Goal: Task Accomplishment & Management: Manage account settings

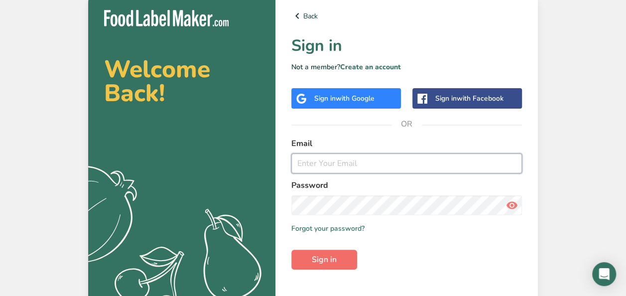
type input "[DOMAIN_NAME][EMAIL_ADDRESS][DOMAIN_NAME]"
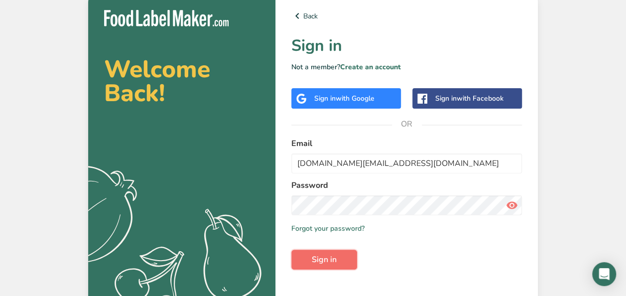
click at [321, 259] on span "Sign in" at bounding box center [324, 260] width 25 height 12
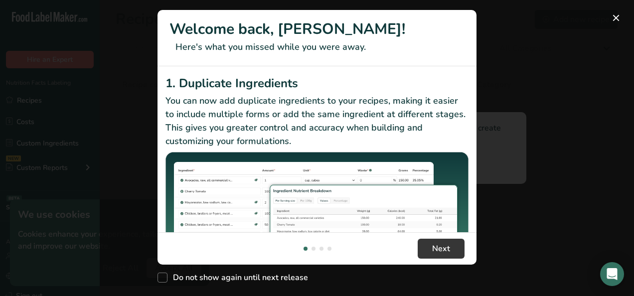
click at [534, 236] on div "New Features" at bounding box center [317, 148] width 634 height 296
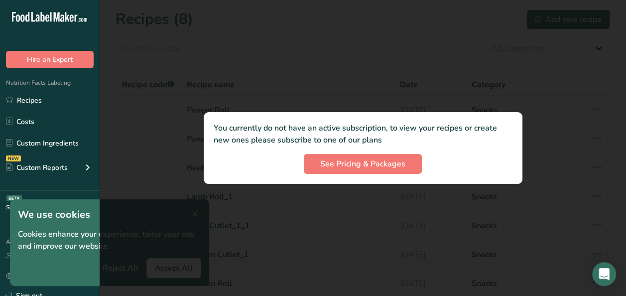
click at [461, 64] on div at bounding box center [363, 148] width 527 height 296
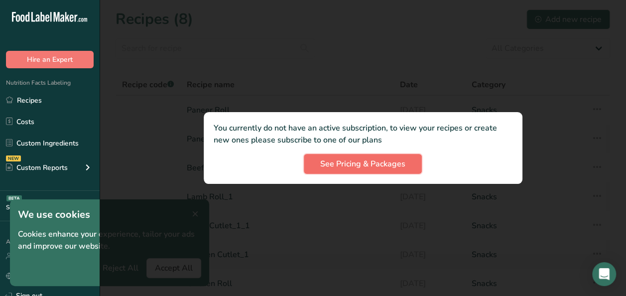
click at [390, 163] on span "See Pricing & Packages" at bounding box center [362, 164] width 85 height 12
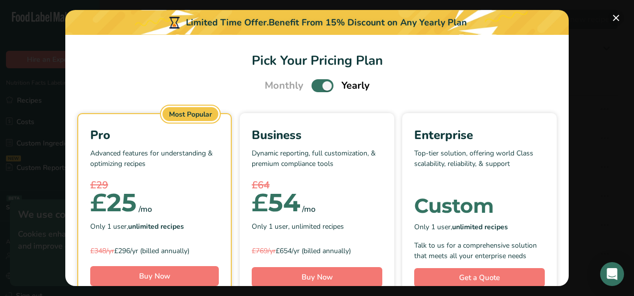
click at [618, 21] on button "Pick Your Pricing Plan Modal" at bounding box center [616, 18] width 16 height 16
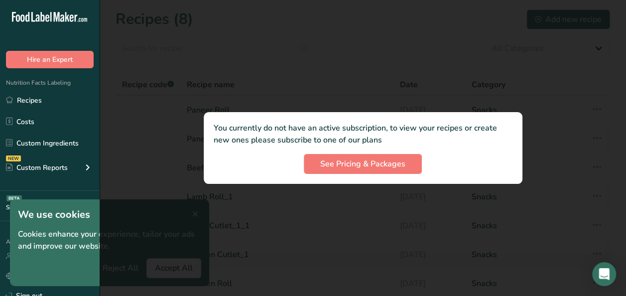
click at [85, 228] on p "Cookies enhance your experience, tailor your ads and improve our website." at bounding box center [109, 240] width 183 height 24
click at [193, 218] on div at bounding box center [363, 148] width 527 height 296
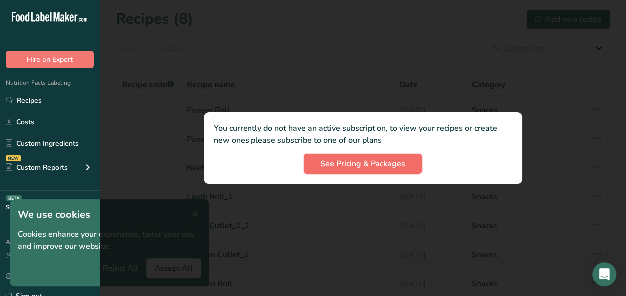
click at [372, 159] on span "See Pricing & Packages" at bounding box center [362, 164] width 85 height 12
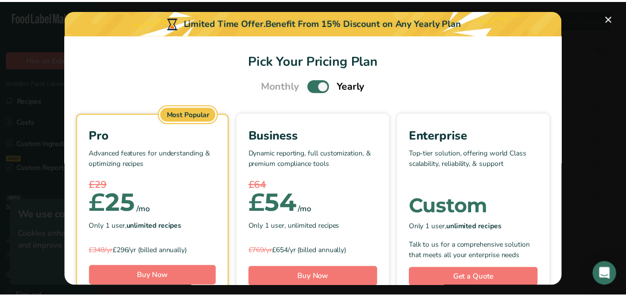
scroll to position [131, 0]
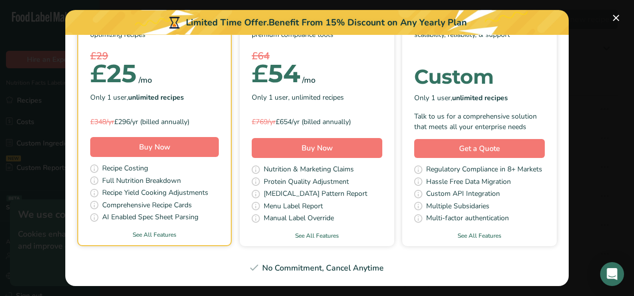
click at [294, 270] on div "No Commitment, Cancel Anytime" at bounding box center [316, 268] width 479 height 12
click at [618, 21] on button "Pick Your Pricing Plan Modal" at bounding box center [616, 18] width 16 height 16
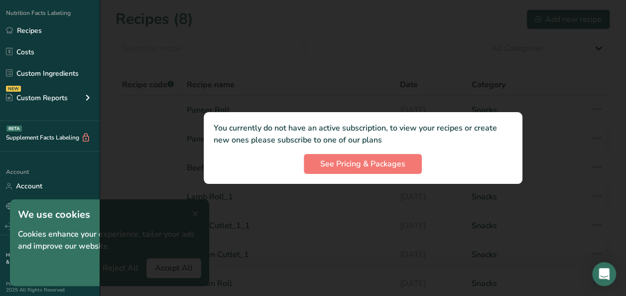
scroll to position [74, 0]
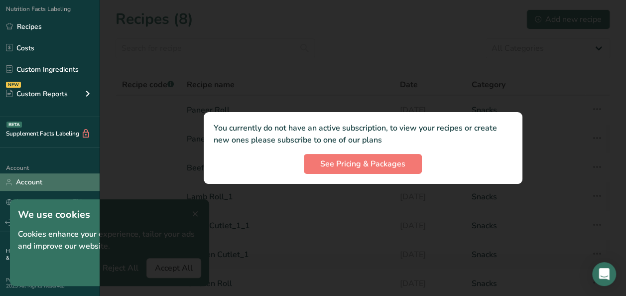
click at [36, 180] on link "Account" at bounding box center [50, 181] width 100 height 17
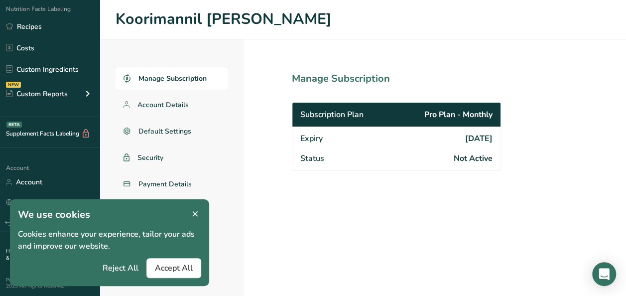
click at [194, 215] on icon at bounding box center [195, 214] width 9 height 14
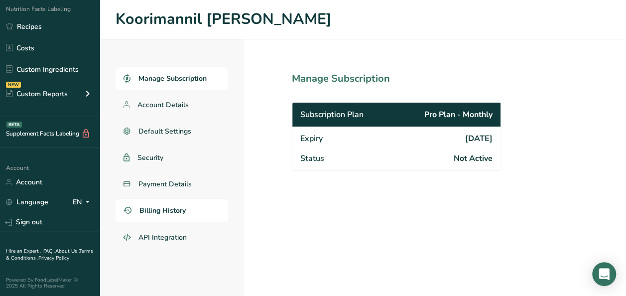
click at [182, 212] on span "Billing History" at bounding box center [163, 210] width 46 height 10
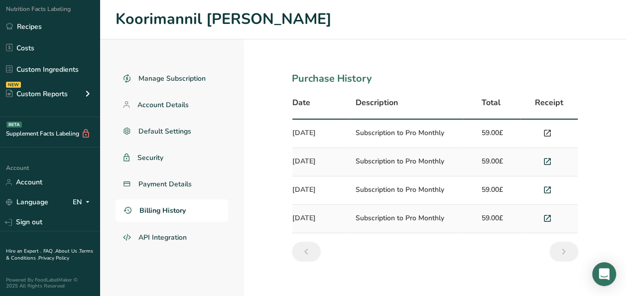
click at [548, 132] on icon at bounding box center [547, 134] width 9 height 14
click at [547, 160] on icon at bounding box center [547, 162] width 9 height 14
click at [550, 133] on icon at bounding box center [547, 134] width 9 height 14
click at [545, 186] on icon at bounding box center [547, 190] width 9 height 14
click at [548, 189] on icon at bounding box center [547, 190] width 9 height 14
